Goal: Information Seeking & Learning: Check status

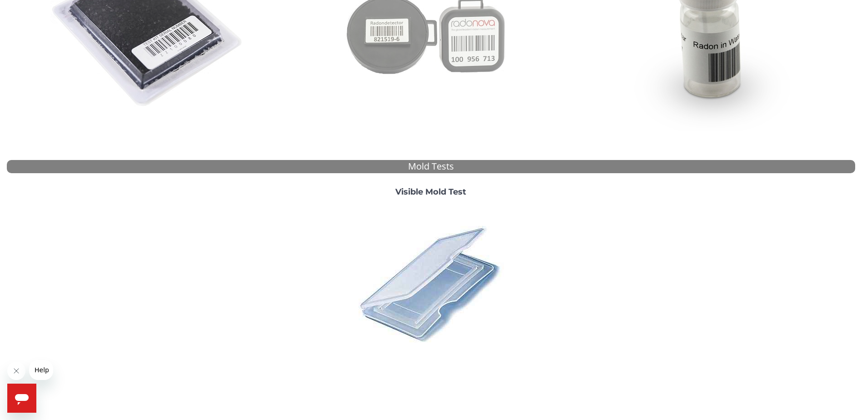
scroll to position [244, 0]
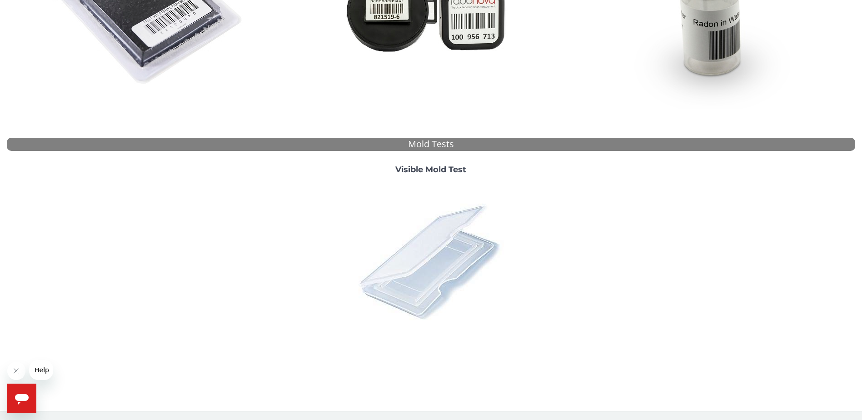
click at [444, 238] on img at bounding box center [430, 261] width 159 height 159
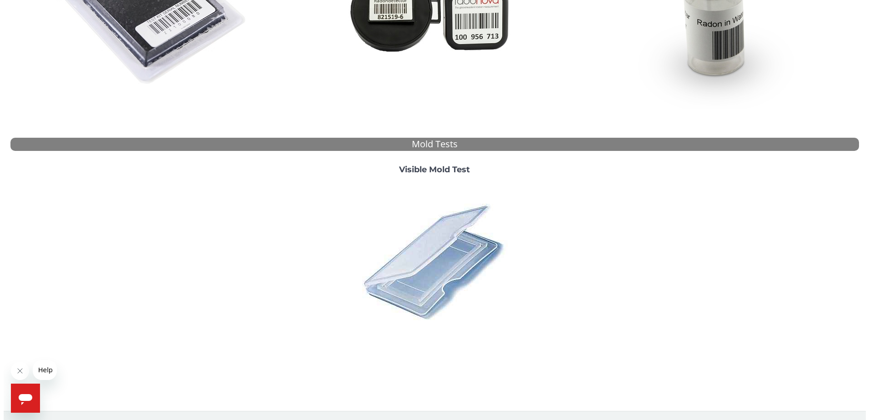
scroll to position [0, 0]
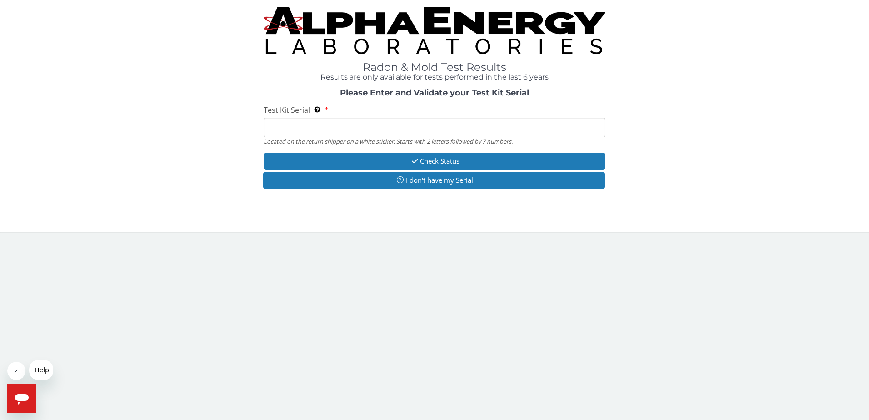
click at [316, 123] on input "Test Kit Serial Located on the return shipper on a white sticker. Starts with 2…" at bounding box center [435, 128] width 342 height 20
paste input "ML194132"
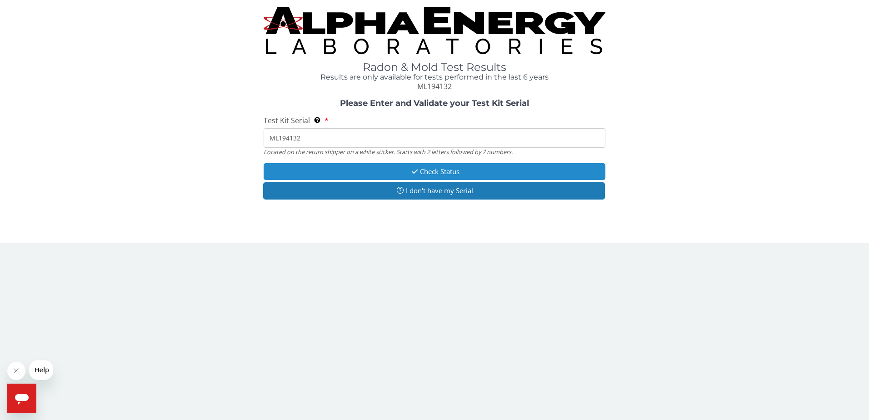
type input "ML194132"
click at [377, 169] on button "Check Status" at bounding box center [435, 171] width 342 height 17
